Goal: Task Accomplishment & Management: Manage account settings

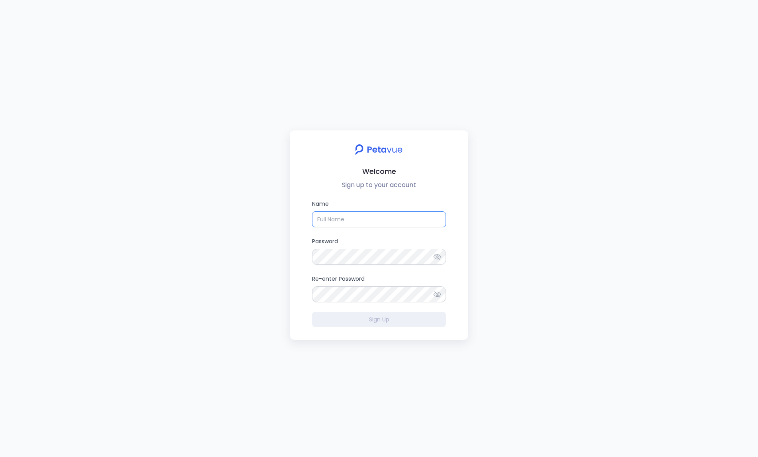
click at [339, 223] on input "Name" at bounding box center [379, 219] width 134 height 16
drag, startPoint x: 376, startPoint y: 219, endPoint x: 331, endPoint y: 223, distance: 44.8
click at [331, 223] on input "Name" at bounding box center [379, 219] width 134 height 16
type input "Joey Saucedo"
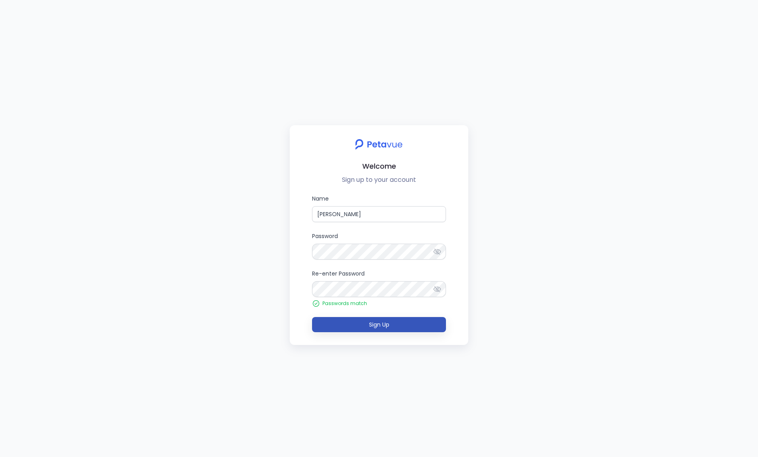
drag, startPoint x: 275, startPoint y: 269, endPoint x: 313, endPoint y: 317, distance: 61.6
click at [275, 269] on div "Welcome Sign up to your account Name Joey Saucedo Password Re-enter Password Pa…" at bounding box center [379, 228] width 758 height 457
drag, startPoint x: 342, startPoint y: 320, endPoint x: 337, endPoint y: 324, distance: 6.5
click at [342, 320] on button "Sign Up" at bounding box center [379, 324] width 134 height 15
click at [405, 328] on button "Sign Up" at bounding box center [379, 324] width 134 height 15
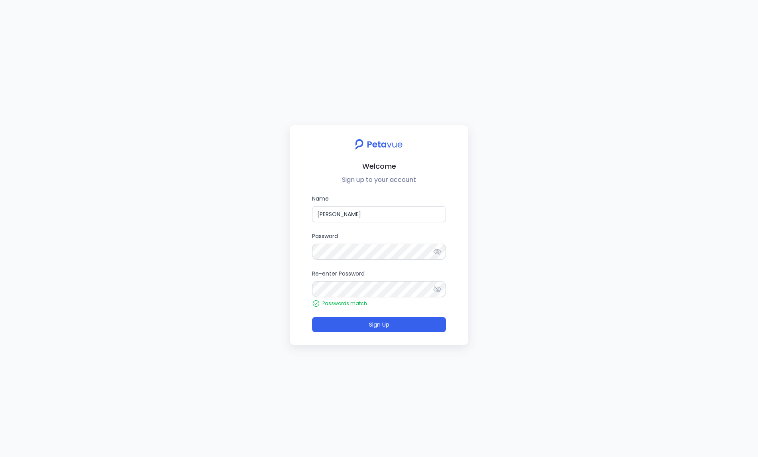
click at [305, 287] on div "Name Joey Saucedo Password Re-enter Password Passwords match Sign Up" at bounding box center [379, 263] width 166 height 138
click at [626, 217] on div "Welcome Sign up to your account Name Joey Saucedo Password Re-enter Password Pa…" at bounding box center [379, 228] width 758 height 457
drag, startPoint x: 370, startPoint y: 220, endPoint x: 293, endPoint y: 215, distance: 76.7
click at [293, 215] on div "Welcome Sign up to your account Name Joey Saucedo Password Re-enter Password Pa…" at bounding box center [379, 235] width 179 height 220
drag, startPoint x: 353, startPoint y: 241, endPoint x: 308, endPoint y: 279, distance: 59.7
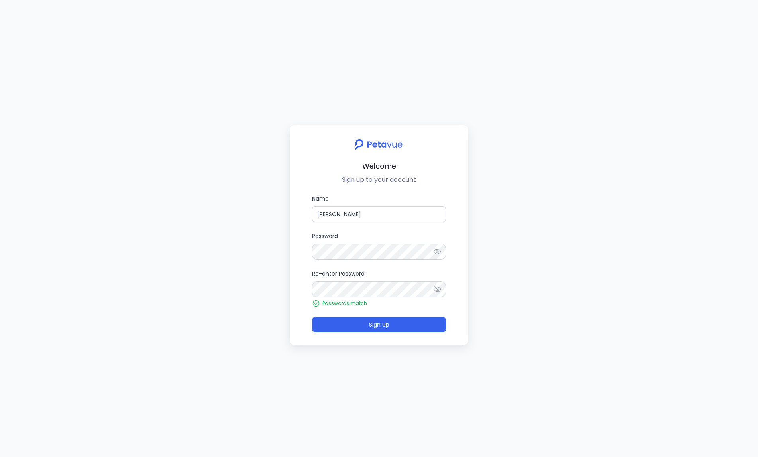
click at [306, 249] on div "Name Joey Saucedo Password Re-enter Password Passwords match Sign Up" at bounding box center [379, 263] width 166 height 138
click at [371, 328] on span "Sign Up" at bounding box center [379, 324] width 20 height 8
click at [360, 332] on div "Welcome Sign up to your account Name Joey Saucedo Password Re-enter Password Pa…" at bounding box center [379, 235] width 179 height 220
click at [180, 426] on div "Welcome Sign up to your account Name Joey Saucedo Password Re-enter Password Pa…" at bounding box center [379, 228] width 758 height 457
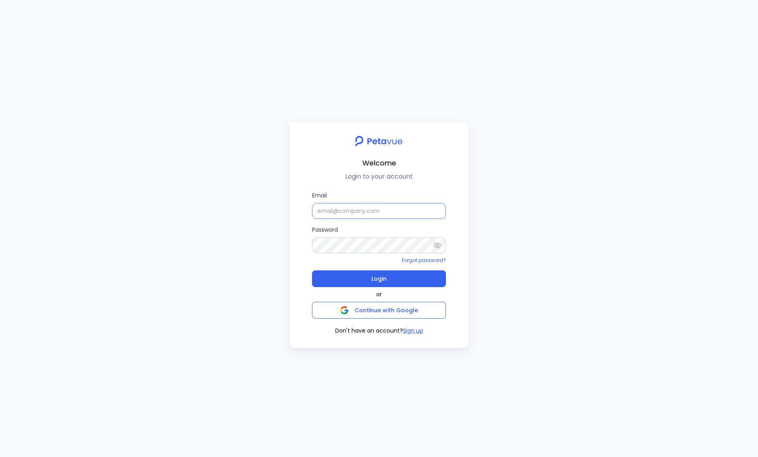
click at [373, 206] on input "Email" at bounding box center [379, 211] width 134 height 16
drag, startPoint x: 269, startPoint y: 251, endPoint x: 277, endPoint y: 251, distance: 8.0
click at [269, 251] on div "Welcome Login to your account Email joey.saucedo@firemon.com Password Forgot pa…" at bounding box center [379, 228] width 758 height 457
click at [342, 274] on button "Login" at bounding box center [379, 278] width 134 height 17
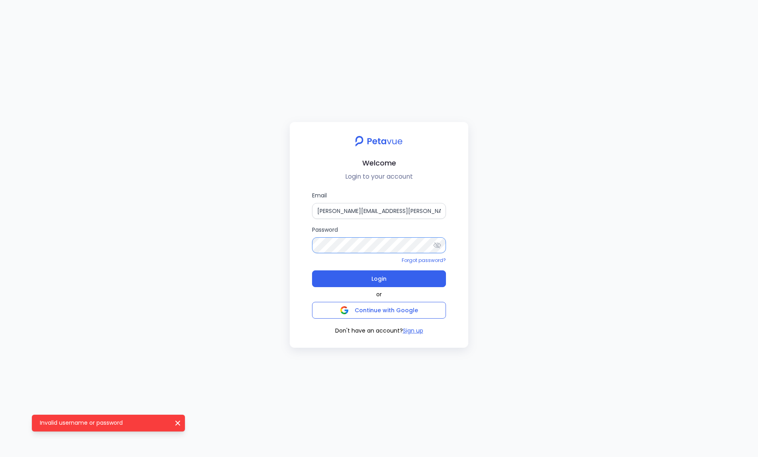
click at [291, 241] on div "Welcome Login to your account Email joey.saucedo@firemon.com Password Forgot pa…" at bounding box center [379, 235] width 179 height 226
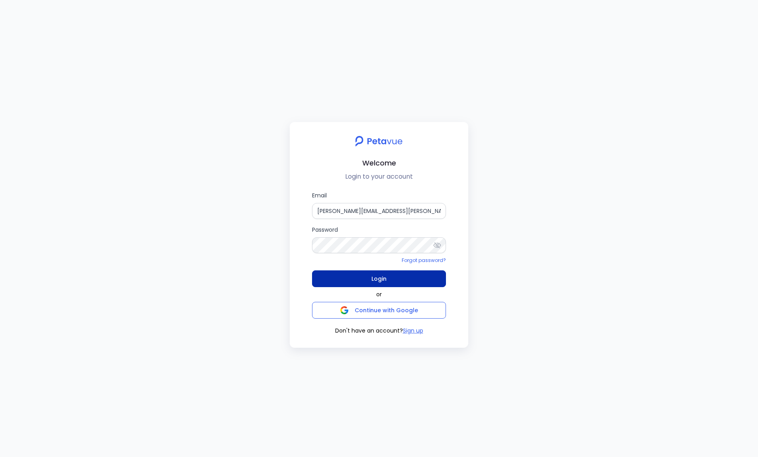
click at [325, 281] on button "Login" at bounding box center [379, 278] width 134 height 17
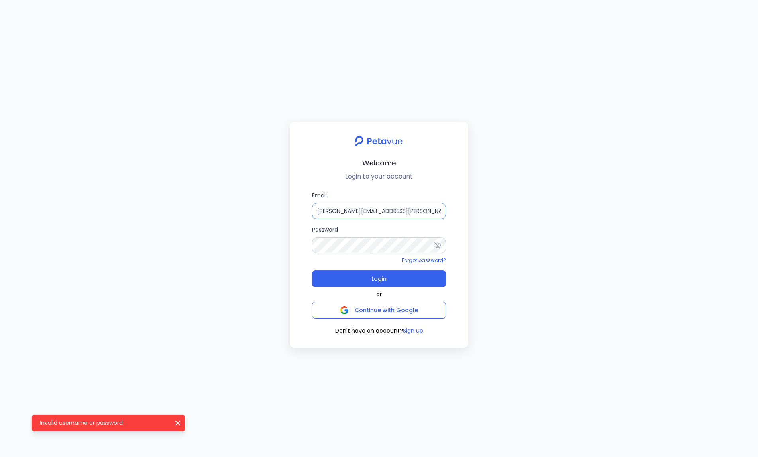
drag, startPoint x: 371, startPoint y: 210, endPoint x: 410, endPoint y: 211, distance: 38.7
click at [371, 210] on input "joey.saucedo@firemon.com" at bounding box center [379, 211] width 134 height 16
drag, startPoint x: 420, startPoint y: 211, endPoint x: 261, endPoint y: 208, distance: 158.6
click at [261, 208] on div "Welcome Login to your account Email joey.saucedo@firemon.com Password Forgot pa…" at bounding box center [379, 228] width 758 height 457
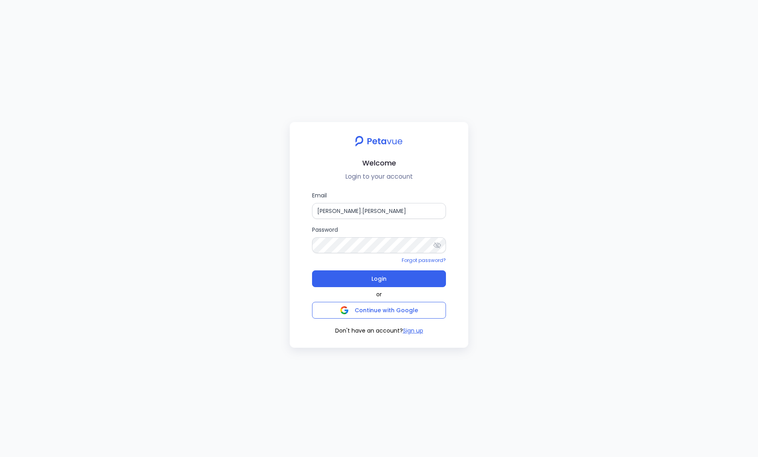
click at [302, 257] on div "Email Joey.saucedo Password Forgot password? Login or Continue with Google Don'…" at bounding box center [379, 263] width 166 height 144
click at [374, 216] on input "Joey.saucedo" at bounding box center [379, 211] width 134 height 16
click at [345, 263] on div "Forgot password?" at bounding box center [379, 260] width 134 height 8
click at [442, 247] on div at bounding box center [439, 245] width 13 height 16
click at [440, 245] on icon at bounding box center [438, 245] width 8 height 5
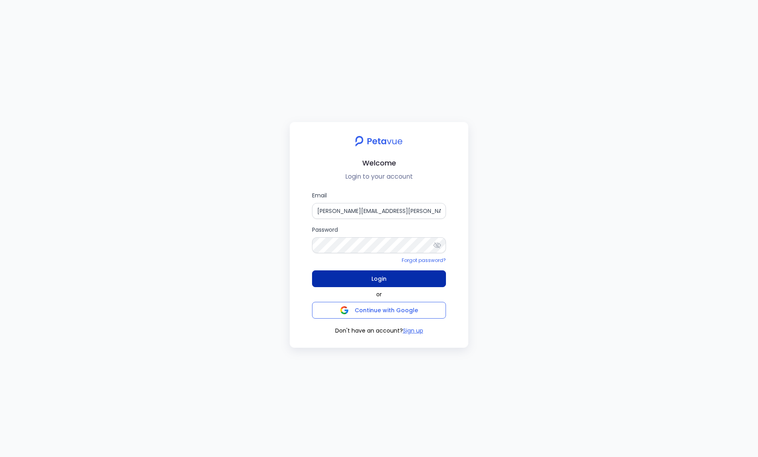
click at [316, 284] on button "Login" at bounding box center [379, 278] width 134 height 17
click at [363, 277] on button "Login" at bounding box center [379, 278] width 134 height 17
click at [258, 238] on div "Welcome Login to your account Email Joey.saucedo@firemon.com Password Forgot pa…" at bounding box center [379, 228] width 758 height 457
click at [316, 209] on input "Joey.saucedo@firemon.com" at bounding box center [379, 211] width 134 height 16
click at [358, 277] on button "Login" at bounding box center [379, 278] width 134 height 17
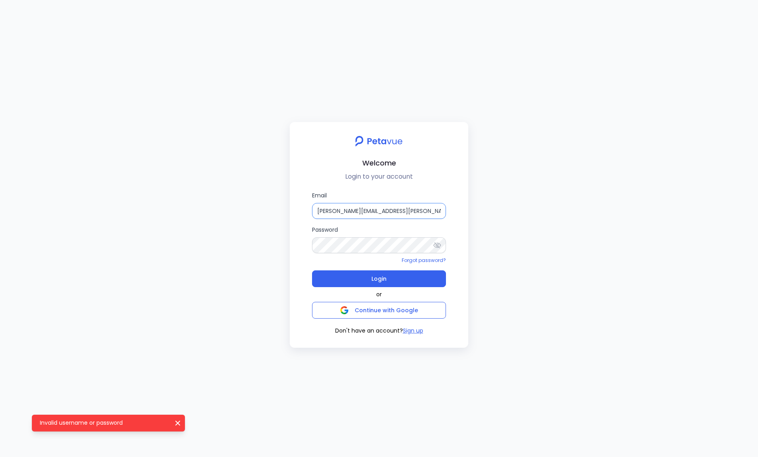
click at [330, 210] on input "joey.saucedo@firemon.com" at bounding box center [379, 211] width 134 height 16
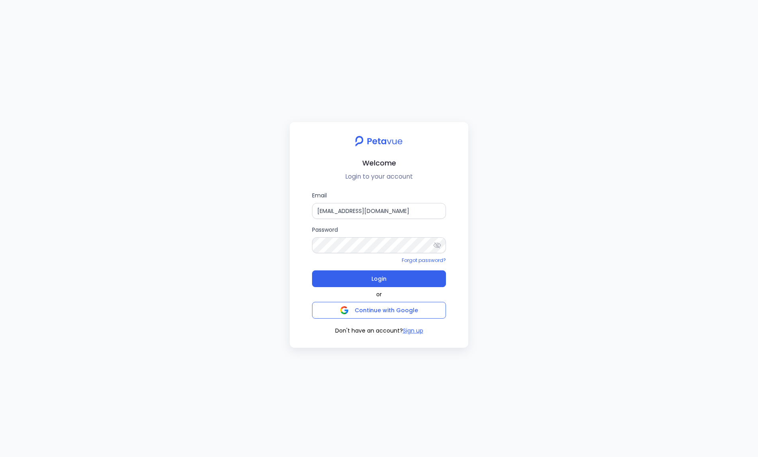
click at [342, 283] on button "Login" at bounding box center [379, 278] width 134 height 17
click at [220, 216] on div "Welcome Login to your account Email joeysaucedo@firemon.com Password Forgot pas…" at bounding box center [379, 228] width 758 height 457
click at [331, 212] on input "joeysaucedo@firemon.com" at bounding box center [379, 211] width 134 height 16
type input "joey.saucedo@firemon.com"
click at [581, 289] on div "Welcome Login to your account Email joey.saucedo@firemon.com Password Forgot pa…" at bounding box center [379, 228] width 758 height 457
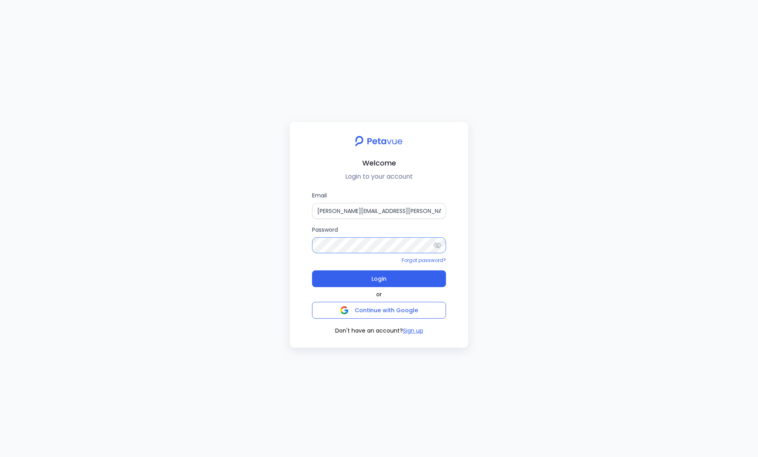
click at [283, 243] on div "Welcome Login to your account Email joey.saucedo@firemon.com Password Forgot pa…" at bounding box center [379, 228] width 758 height 457
click at [263, 240] on div "Welcome Login to your account Email joey.saucedo@firemon.com Password Forgot pa…" at bounding box center [379, 228] width 758 height 457
click at [429, 261] on link "Forgot password?" at bounding box center [424, 260] width 44 height 7
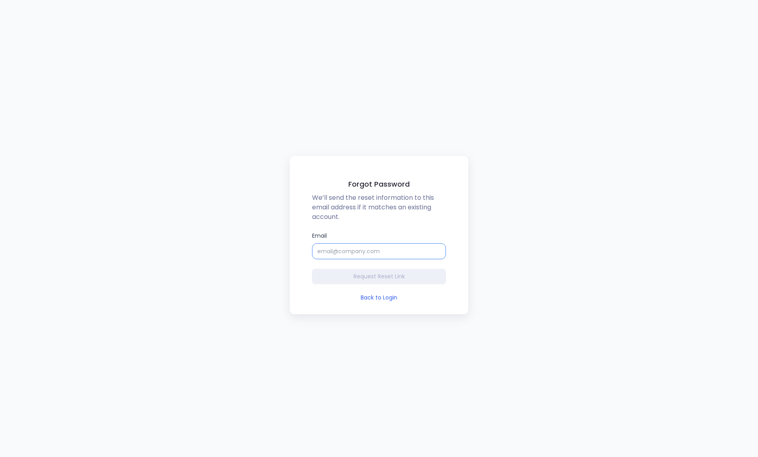
click at [355, 255] on input "Email" at bounding box center [379, 251] width 134 height 16
type input "joey.saucedo@firemon.com"
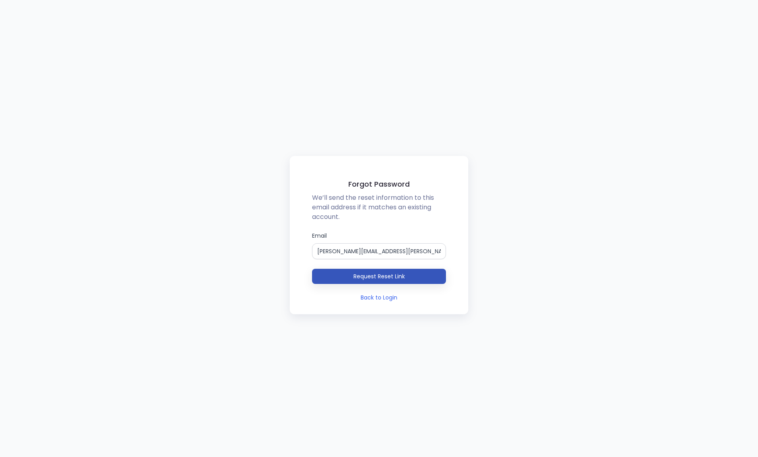
click at [354, 274] on span "Request Reset Link" at bounding box center [378, 276] width 51 height 8
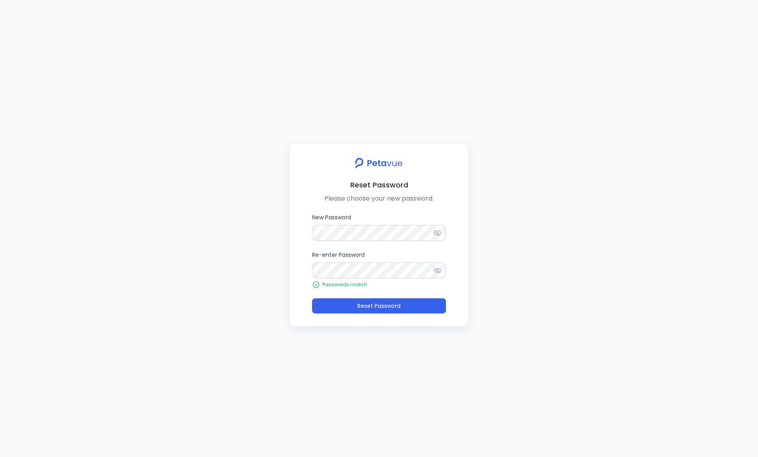
click at [279, 239] on div "Reset Password Please choose your new password. New Password Re-enter Password …" at bounding box center [379, 228] width 758 height 457
click at [328, 300] on button "Reset Password" at bounding box center [379, 305] width 134 height 15
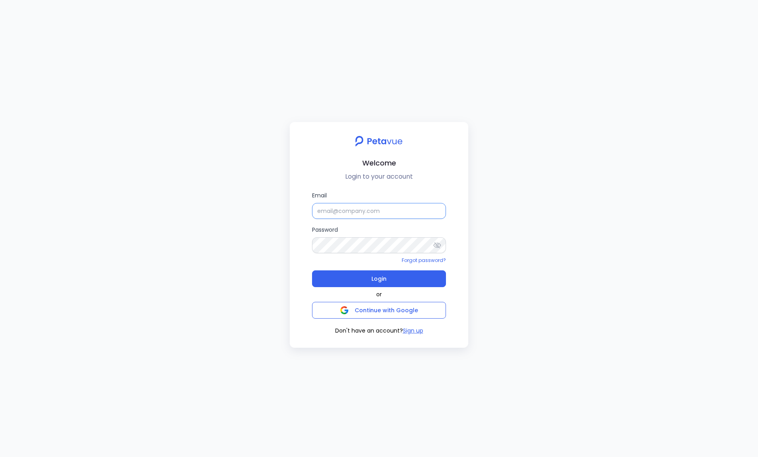
drag, startPoint x: 379, startPoint y: 210, endPoint x: 378, endPoint y: 215, distance: 4.5
click at [378, 213] on input "Email" at bounding box center [379, 211] width 134 height 16
type input "[PERSON_NAME][EMAIL_ADDRESS][PERSON_NAME][DOMAIN_NAME]"
click at [371, 279] on span "Login" at bounding box center [378, 278] width 15 height 11
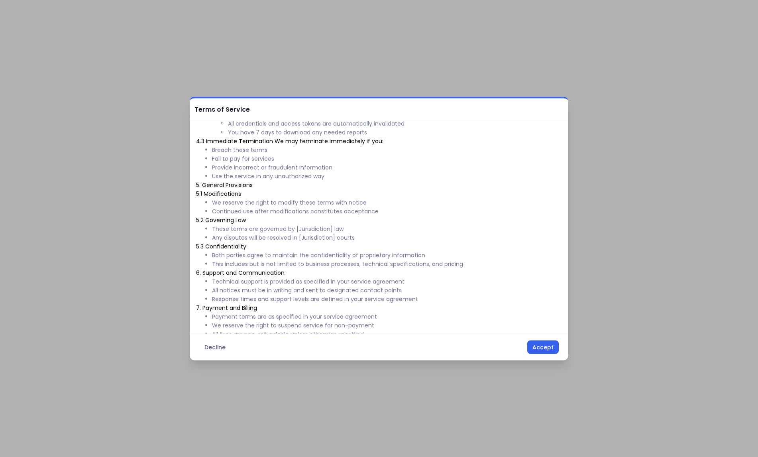
scroll to position [317, 0]
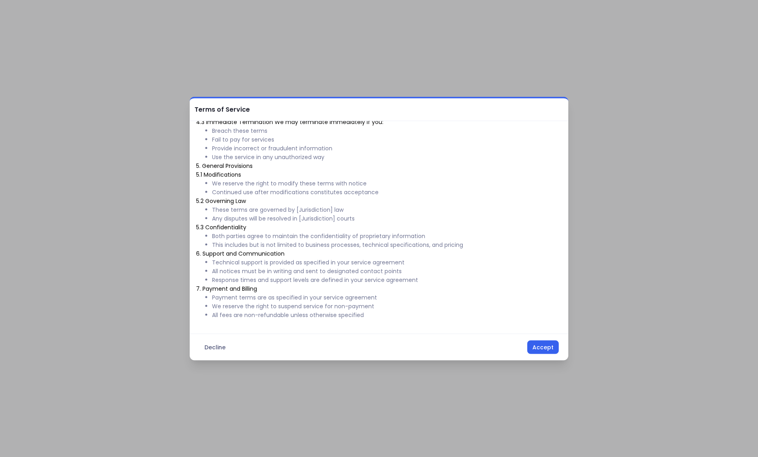
click at [551, 349] on button "Accept" at bounding box center [542, 347] width 31 height 14
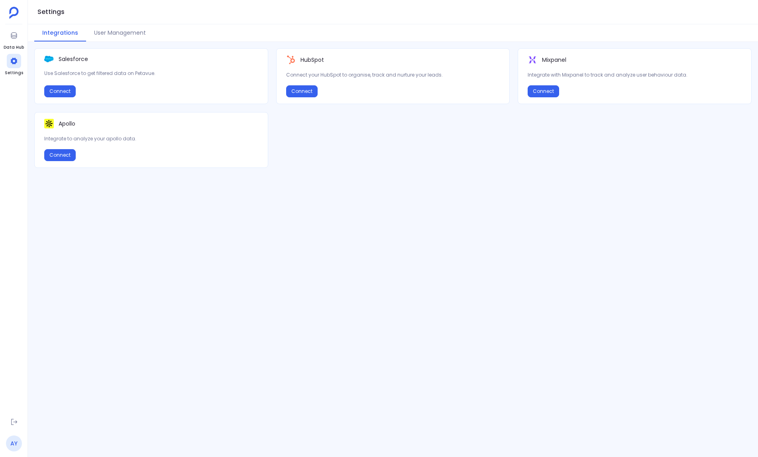
click at [13, 445] on link "AY" at bounding box center [14, 443] width 16 height 16
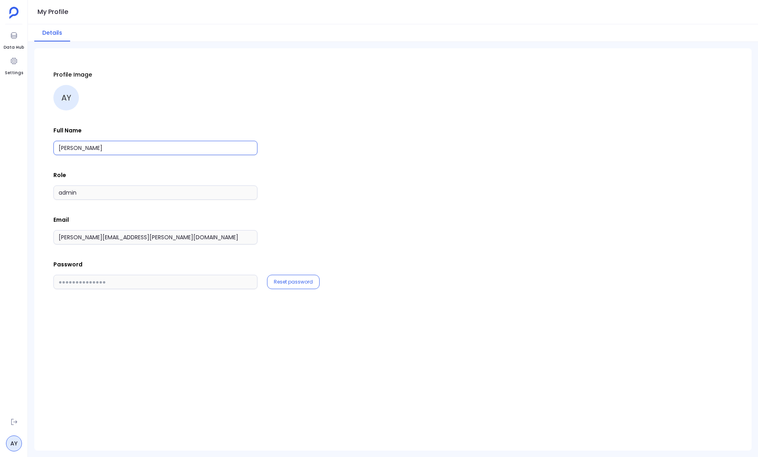
drag, startPoint x: 94, startPoint y: 151, endPoint x: 6, endPoint y: 147, distance: 87.8
click at [6, 147] on div "Data Hub Settings AY My Profile Details Profile Image AY Full Name Amy Yuan Rol…" at bounding box center [379, 228] width 758 height 457
type input "Joey Saucedo"
drag, startPoint x: 253, startPoint y: 322, endPoint x: 288, endPoint y: 302, distance: 40.5
click at [253, 322] on div "Profile Image AY Full Name Joey Saucedo Role admin Email joey.saucedo@firemon.c…" at bounding box center [392, 251] width 679 height 386
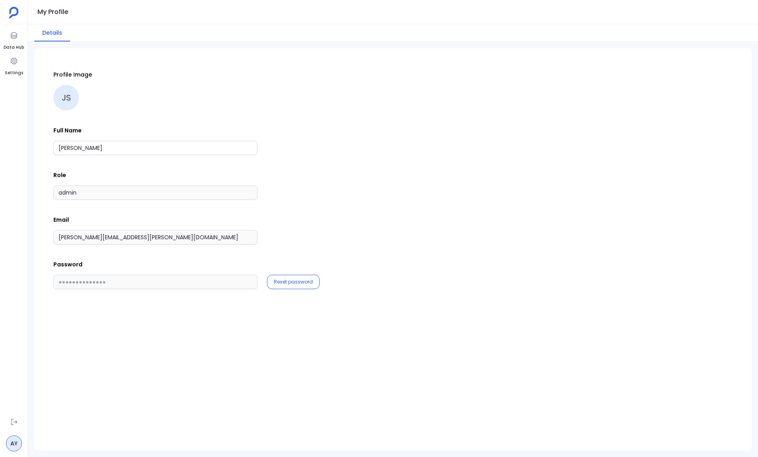
click at [71, 375] on div "Profile Image JS Full Name Joey Saucedo Role admin Email joey.saucedo@firemon.c…" at bounding box center [392, 251] width 679 height 386
click at [86, 408] on div "Profile Image JS Full Name Joey Saucedo Role admin Email joey.saucedo@firemon.c…" at bounding box center [392, 251] width 679 height 386
click at [21, 66] on link "Settings" at bounding box center [14, 65] width 18 height 22
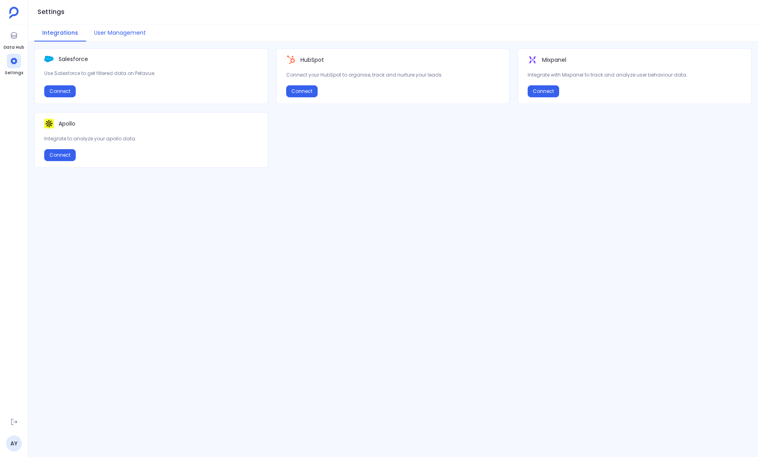
click at [109, 29] on button "User Management" at bounding box center [120, 32] width 68 height 17
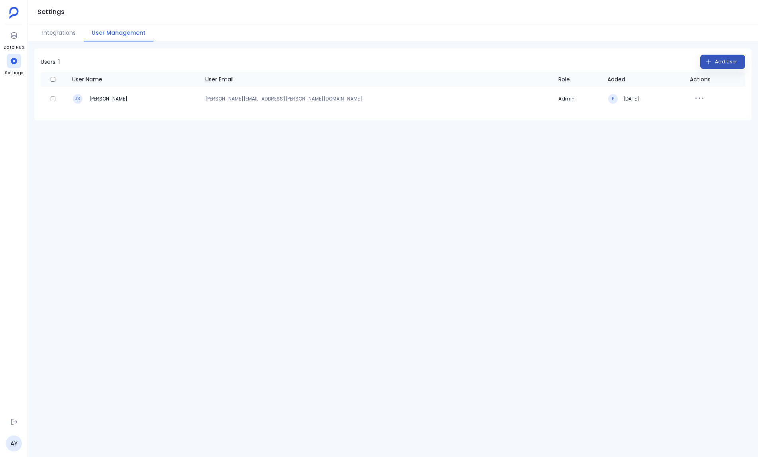
click at [724, 59] on span "Add User" at bounding box center [726, 61] width 22 height 13
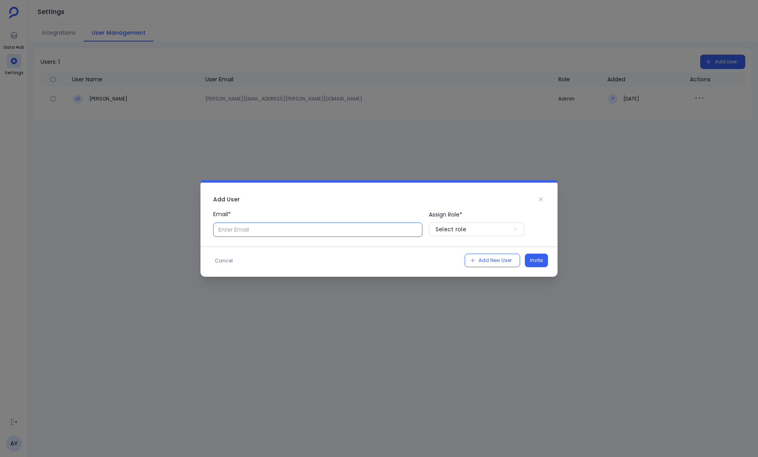
click at [286, 228] on input "Email*" at bounding box center [317, 229] width 209 height 14
type input "jp.leonard@firemon.com"
click at [456, 230] on div "Select role" at bounding box center [451, 229] width 31 height 8
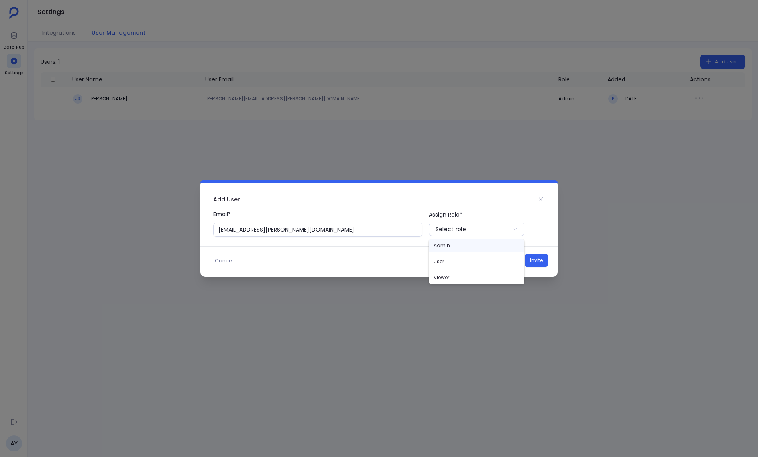
click at [457, 247] on p "Admin" at bounding box center [477, 245] width 96 height 13
click at [501, 263] on span "Add New User" at bounding box center [495, 260] width 33 height 8
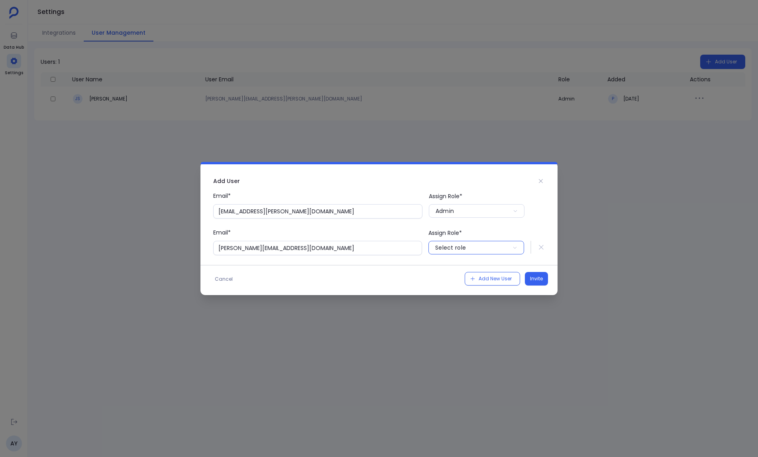
type input "amy.yuan@firemon.com"
click at [461, 251] on div "Select role" at bounding box center [450, 247] width 31 height 8
click at [457, 267] on p "Admin" at bounding box center [476, 263] width 96 height 13
click at [373, 271] on div "Cancel Add New User Invite" at bounding box center [378, 275] width 357 height 21
click at [480, 276] on span "Add New User" at bounding box center [495, 279] width 33 height 8
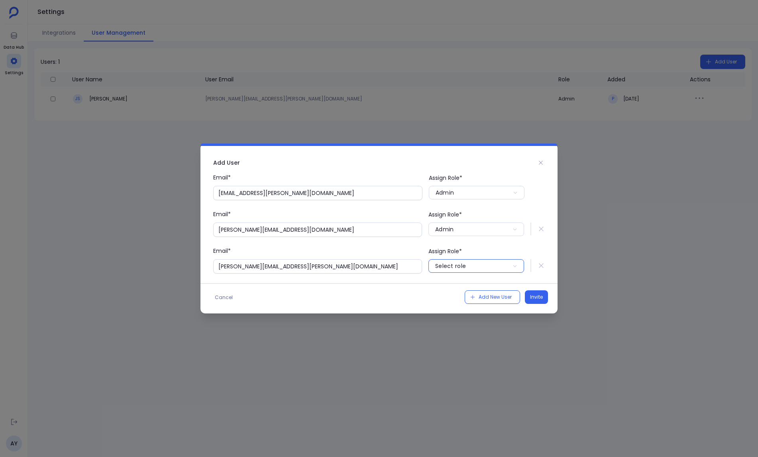
type input "stephanie.peterson@firemon.com"
click at [470, 267] on button "Select role" at bounding box center [476, 266] width 96 height 14
click at [459, 298] on p "User" at bounding box center [476, 298] width 96 height 13
click at [478, 296] on button "Add New User" at bounding box center [492, 297] width 55 height 14
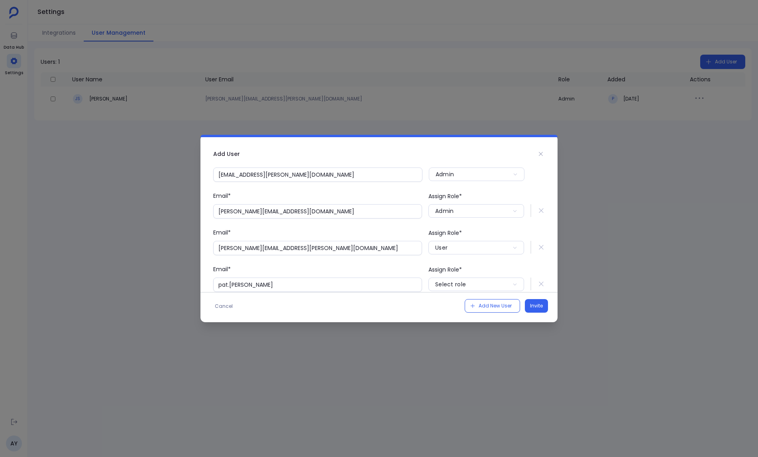
scroll to position [10, 0]
type input "pat.murphy@firemon.com"
click at [448, 283] on div "Select role" at bounding box center [450, 283] width 31 height 8
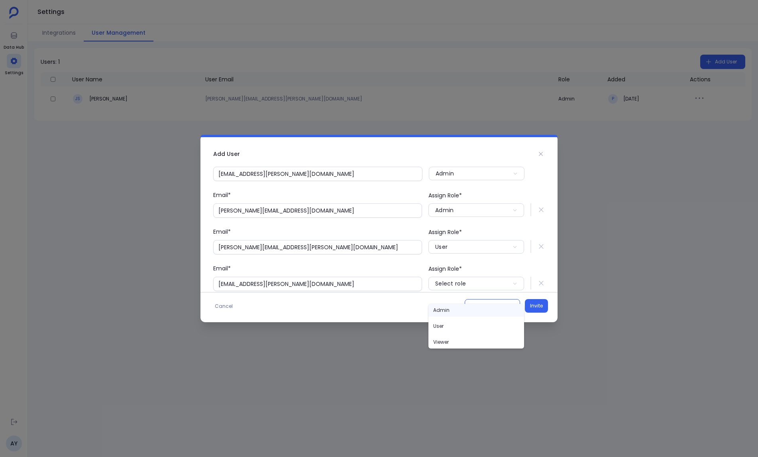
click at [452, 310] on p "Admin" at bounding box center [476, 310] width 96 height 13
click at [484, 302] on span "Add New User" at bounding box center [495, 306] width 33 height 8
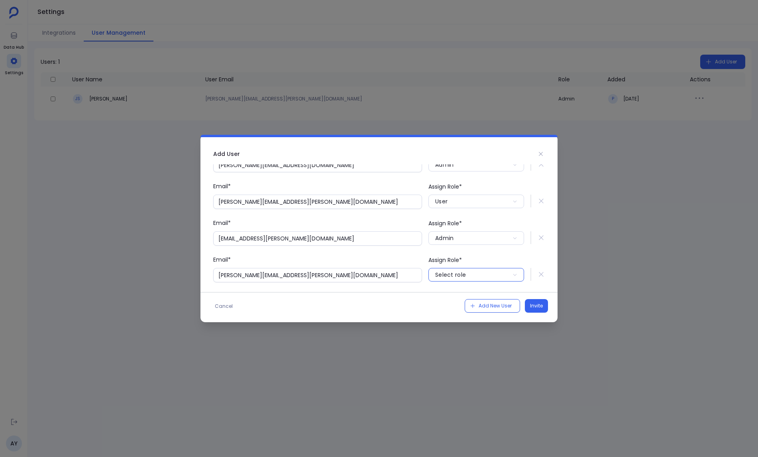
type input "jason.lew@firemon.com"
click at [474, 273] on button "Select role" at bounding box center [476, 275] width 96 height 14
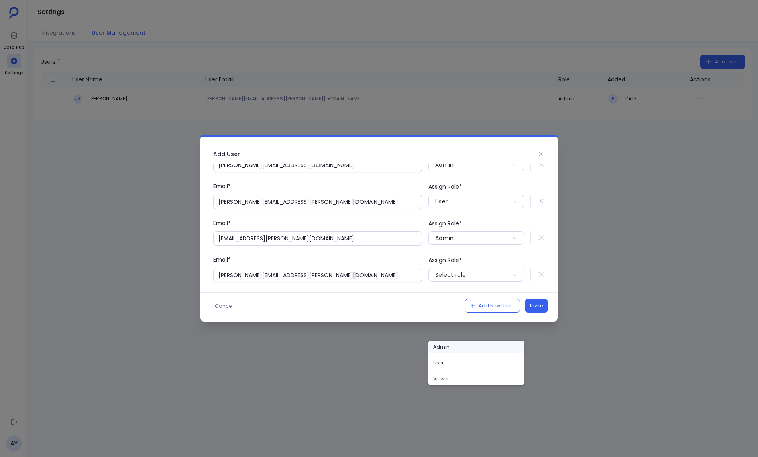
click at [454, 347] on p "Admin" at bounding box center [476, 346] width 96 height 13
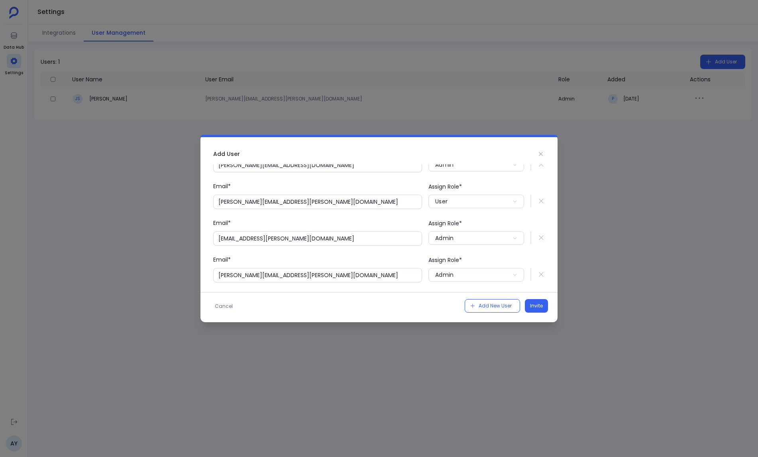
click at [406, 293] on div "Cancel Add New User Invite" at bounding box center [378, 302] width 357 height 21
click at [535, 303] on span "Invite" at bounding box center [536, 306] width 13 height 8
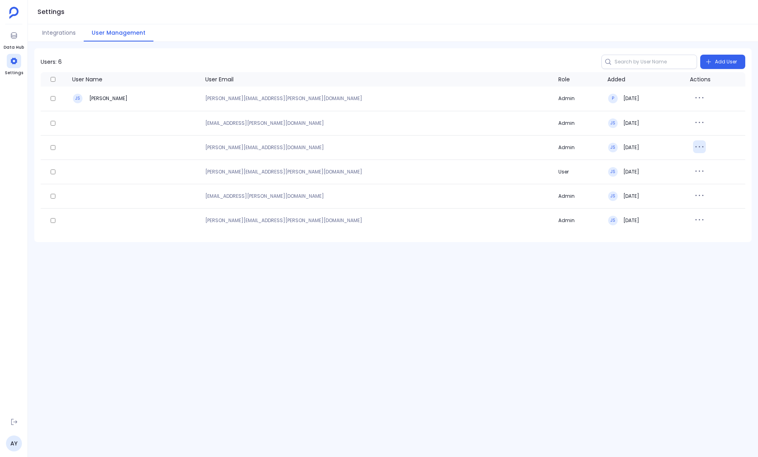
click at [693, 150] on icon "button" at bounding box center [699, 146] width 13 height 13
click at [339, 331] on div "Users: 6 Add User User Name User Email Role Added Actions JS Joey Saucedo joey.…" at bounding box center [393, 249] width 730 height 415
click at [63, 33] on button "Integrations" at bounding box center [58, 32] width 49 height 17
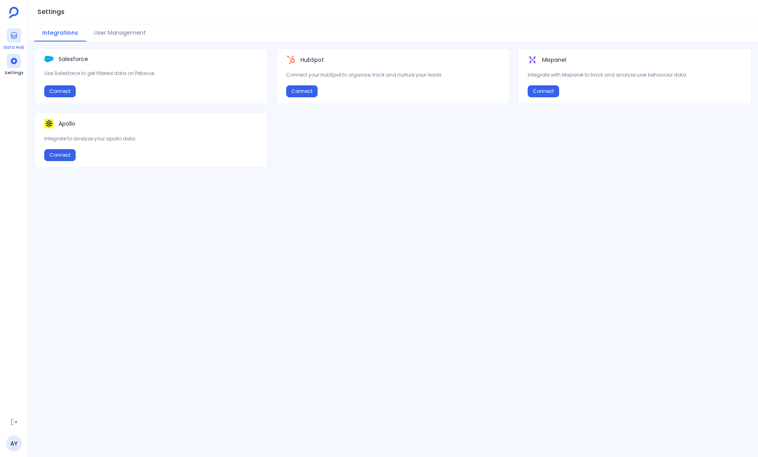
click at [20, 37] on div at bounding box center [14, 35] width 14 height 14
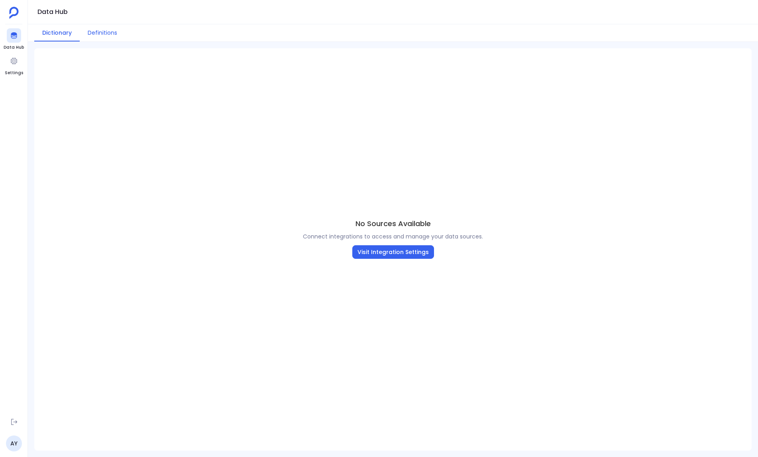
click at [106, 27] on button "Definitions" at bounding box center [102, 32] width 45 height 17
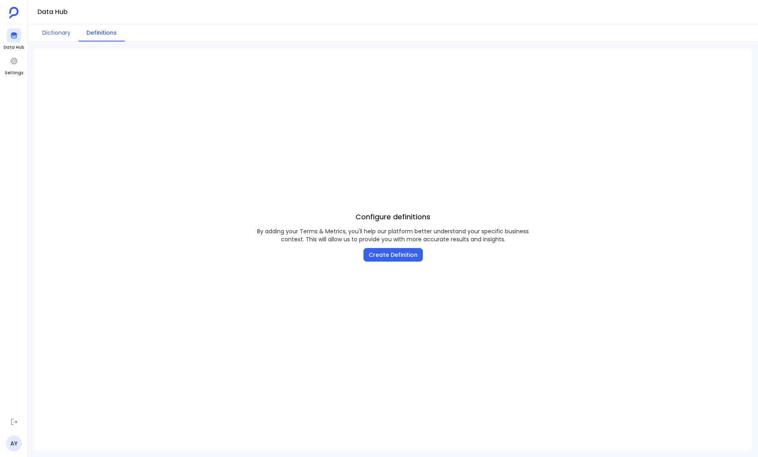
click at [55, 32] on button "Dictionary" at bounding box center [56, 32] width 44 height 17
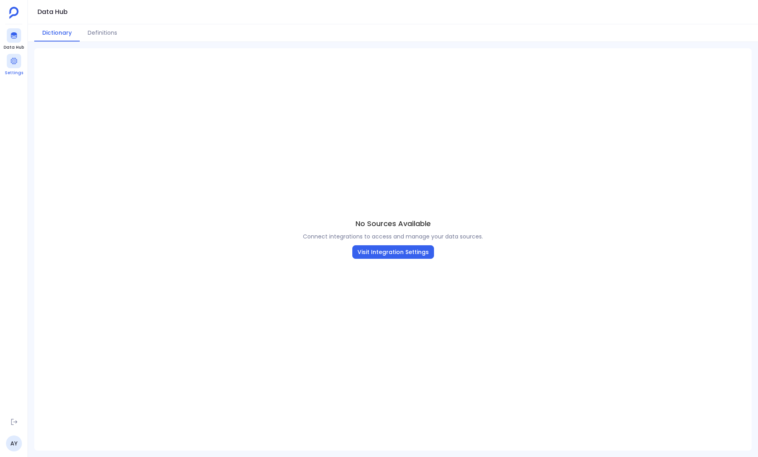
click at [18, 54] on div at bounding box center [14, 61] width 14 height 14
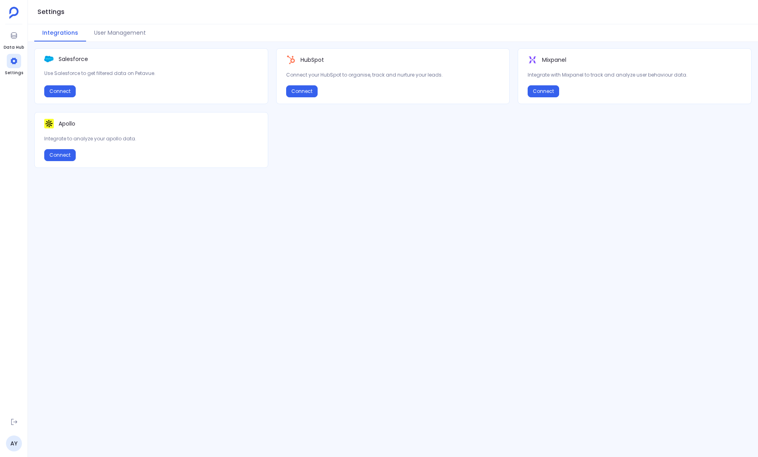
click at [321, 206] on div "Salesforce Use Salesforce to get filtered data on Petavue. Connect HubSpot Conn…" at bounding box center [393, 249] width 730 height 402
click at [401, 265] on div "Salesforce Use Salesforce to get filtered data on Petavue. Connect HubSpot Conn…" at bounding box center [393, 249] width 730 height 402
click at [419, 175] on div "Salesforce Use Salesforce to get filtered data on Petavue. Connect HubSpot Conn…" at bounding box center [393, 249] width 730 height 402
